Goal: Task Accomplishment & Management: Manage account settings

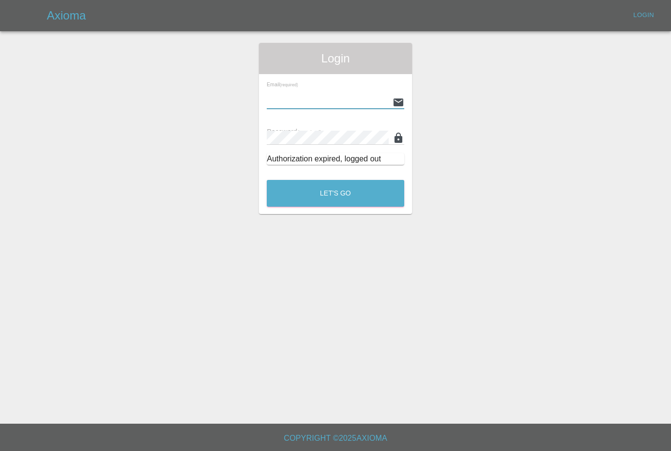
type input "[PERSON_NAME][EMAIL_ADDRESS][PERSON_NAME][DOMAIN_NAME]"
click at [336, 193] on button "Let's Go" at bounding box center [336, 193] width 138 height 27
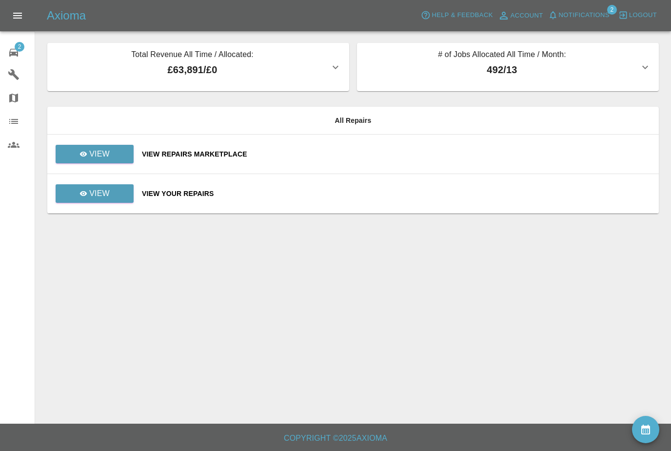
click at [603, 14] on span "Notifications" at bounding box center [584, 15] width 51 height 11
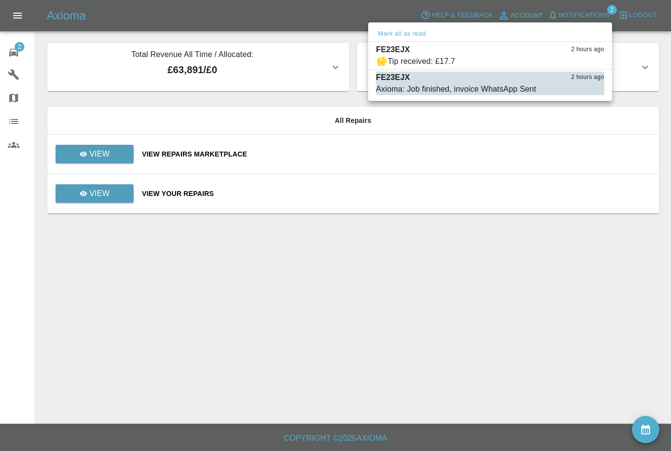
click at [612, 314] on div at bounding box center [335, 225] width 671 height 451
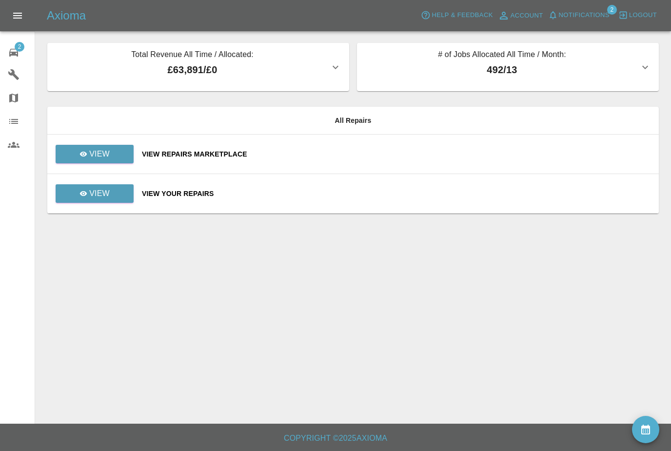
click at [656, 431] on button "availability" at bounding box center [645, 429] width 27 height 27
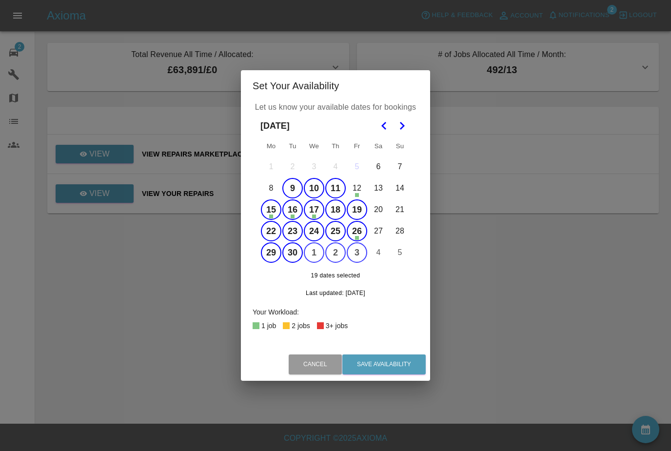
click at [308, 197] on button "10" at bounding box center [314, 188] width 20 height 20
click at [275, 218] on button "15" at bounding box center [271, 210] width 20 height 20
click at [296, 216] on button "16" at bounding box center [292, 210] width 20 height 20
click at [356, 213] on button "19" at bounding box center [357, 210] width 20 height 20
click at [396, 360] on button "Save Availability" at bounding box center [383, 365] width 83 height 20
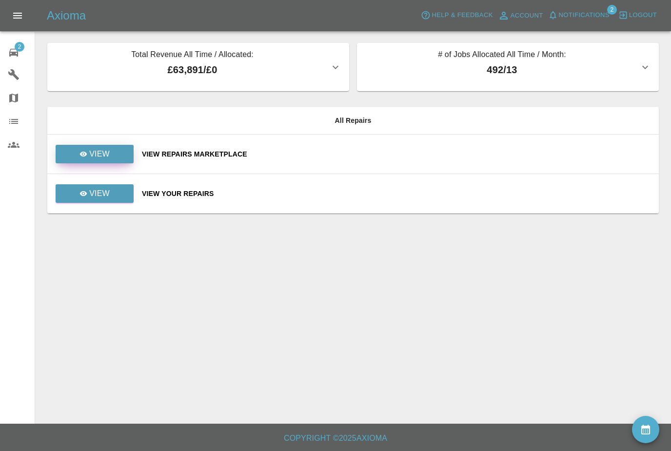
click at [129, 153] on link "View" at bounding box center [95, 154] width 78 height 19
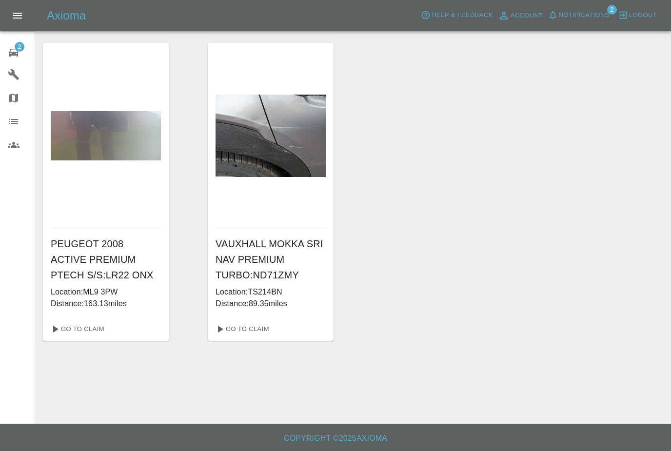
click at [459, 5] on div "Axioma Help & Feedback Account Notifications 2 Logout" at bounding box center [335, 15] width 671 height 31
click at [605, 20] on button "Notifications" at bounding box center [579, 15] width 66 height 15
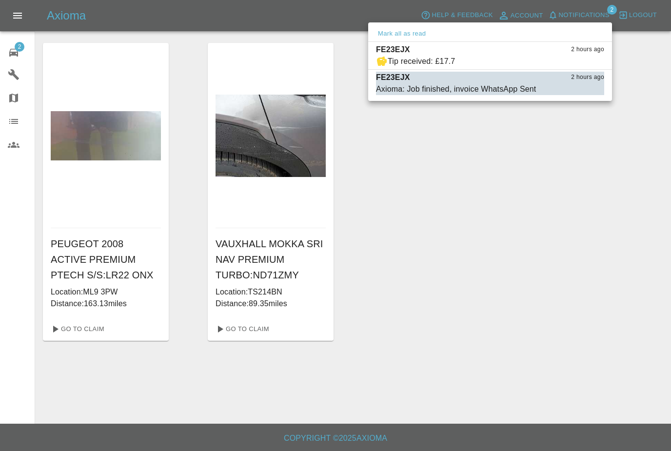
click at [543, 60] on span "Tip received: £17.7" at bounding box center [466, 62] width 180 height 12
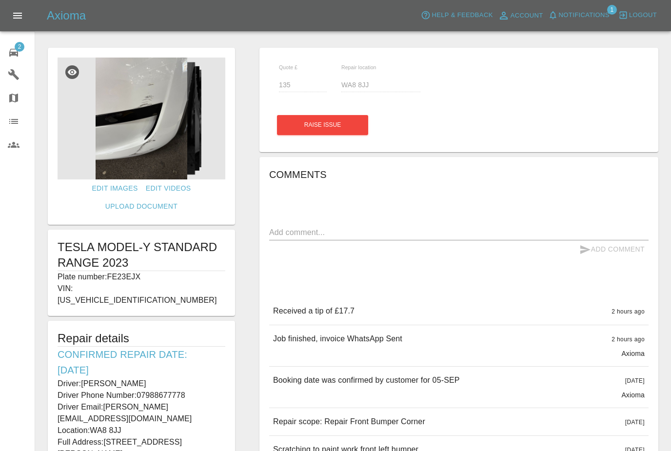
scroll to position [6, 0]
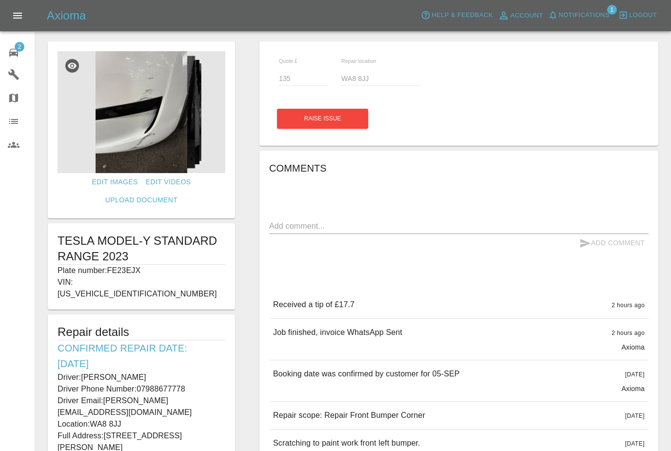
click at [174, 128] on img at bounding box center [142, 112] width 168 height 122
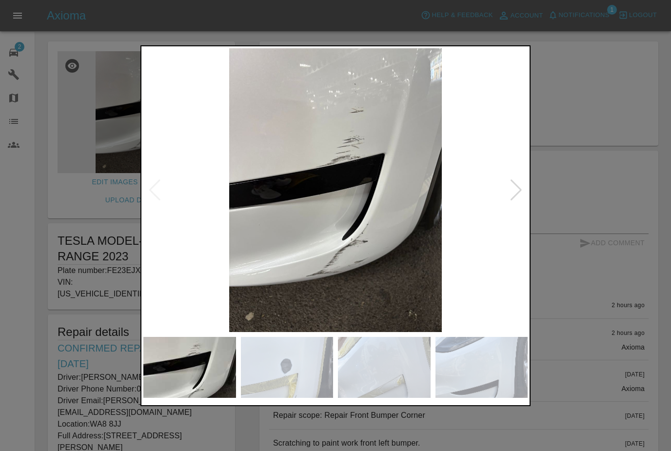
click at [525, 185] on img at bounding box center [335, 190] width 384 height 284
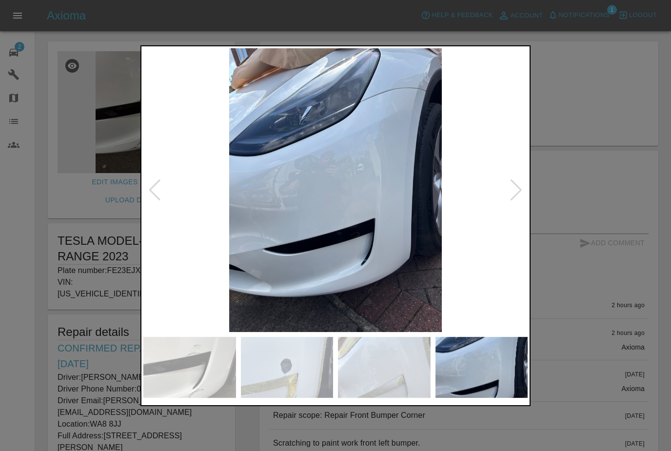
click at [587, 142] on div at bounding box center [335, 225] width 671 height 451
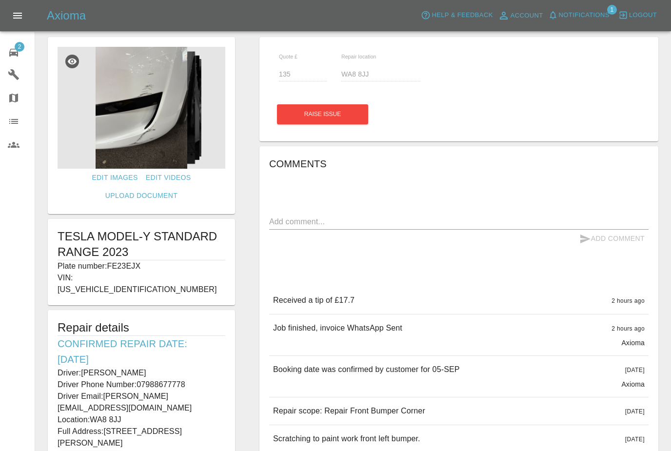
scroll to position [0, 0]
